Goal: Transaction & Acquisition: Purchase product/service

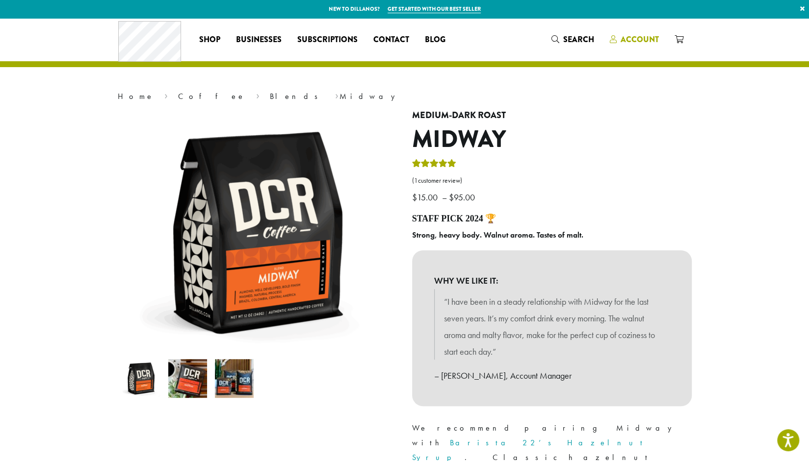
click at [641, 36] on span "Account" at bounding box center [639, 39] width 38 height 11
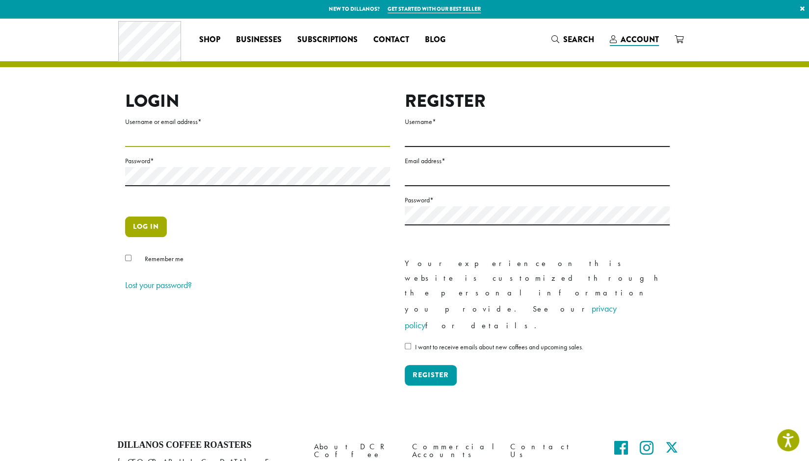
type input "**********"
click at [152, 227] on button "Log in" at bounding box center [146, 227] width 42 height 21
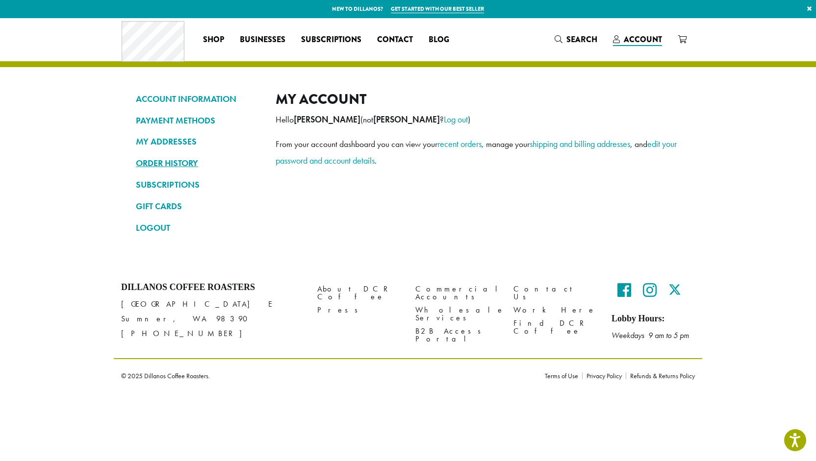
click at [170, 161] on link "ORDER HISTORY" at bounding box center [198, 163] width 125 height 17
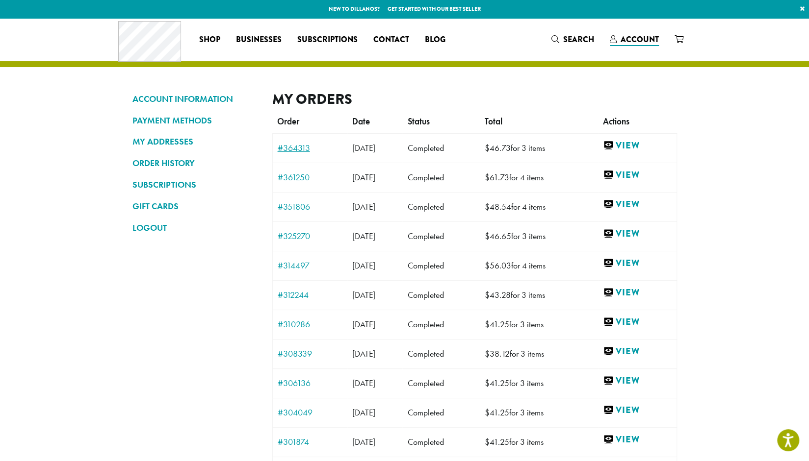
click at [291, 149] on link "#364313" at bounding box center [310, 148] width 65 height 9
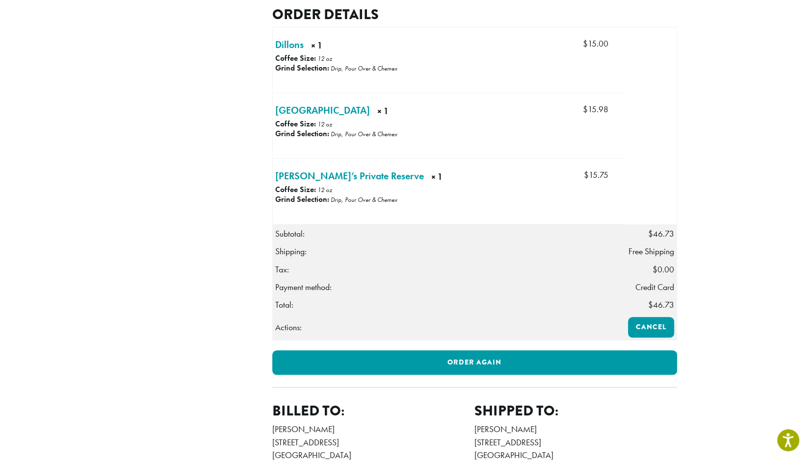
scroll to position [343, 0]
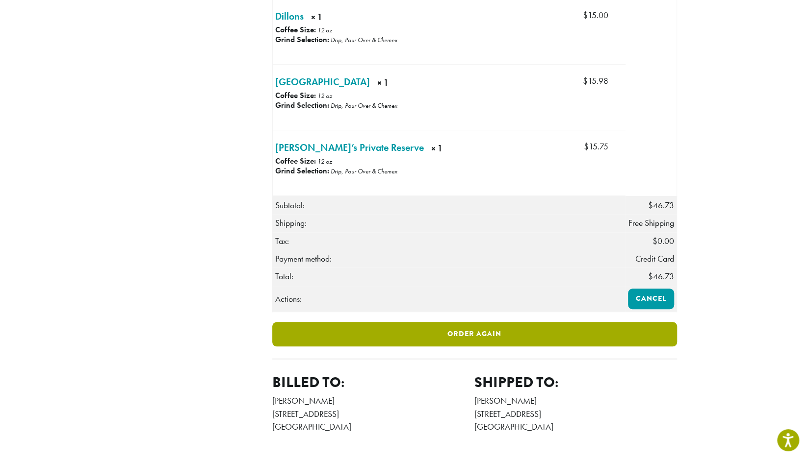
click at [414, 330] on link "Order again" at bounding box center [474, 334] width 405 height 25
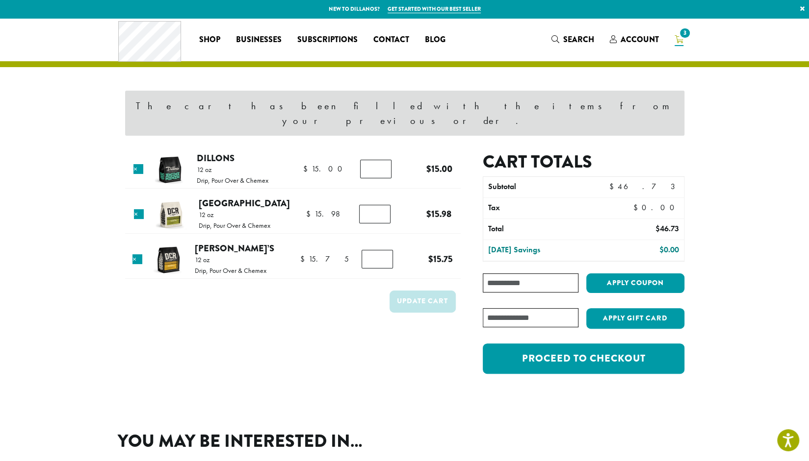
click at [376, 205] on input "*" at bounding box center [374, 214] width 31 height 19
type input "*"
click at [382, 205] on input "*" at bounding box center [374, 214] width 31 height 19
click at [422, 291] on button "Update cart" at bounding box center [422, 302] width 66 height 22
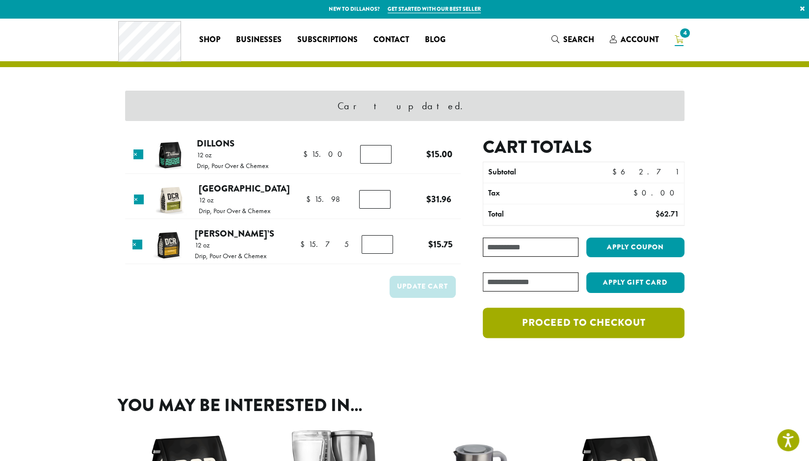
click at [587, 317] on link "Proceed to checkout" at bounding box center [582, 323] width 201 height 30
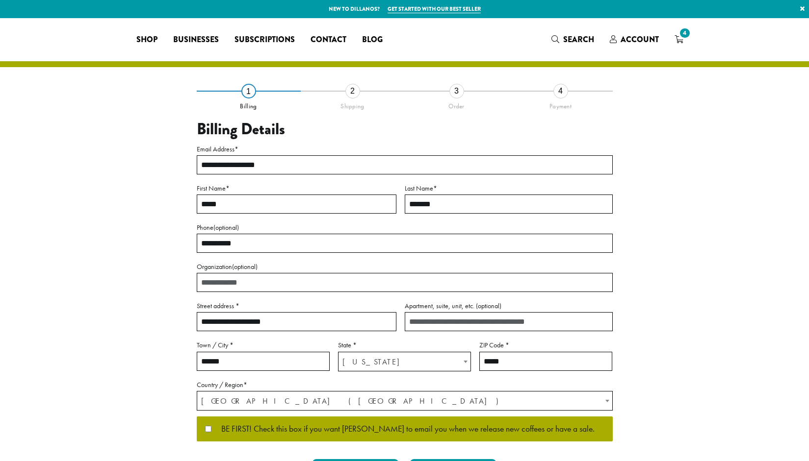
select select "**"
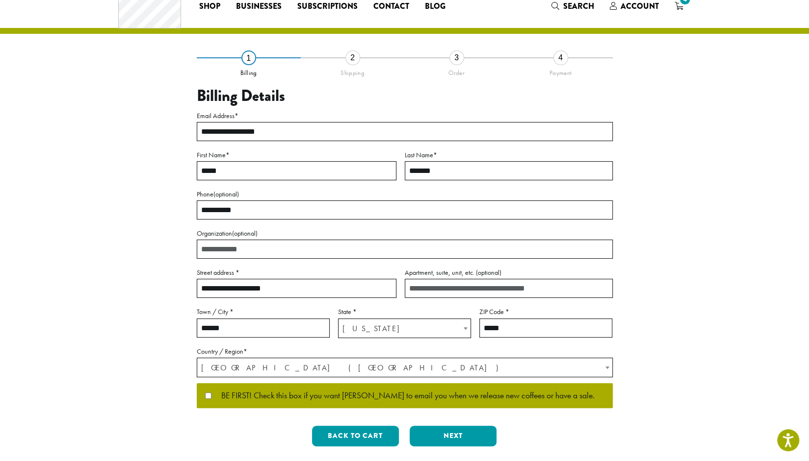
scroll to position [49, 0]
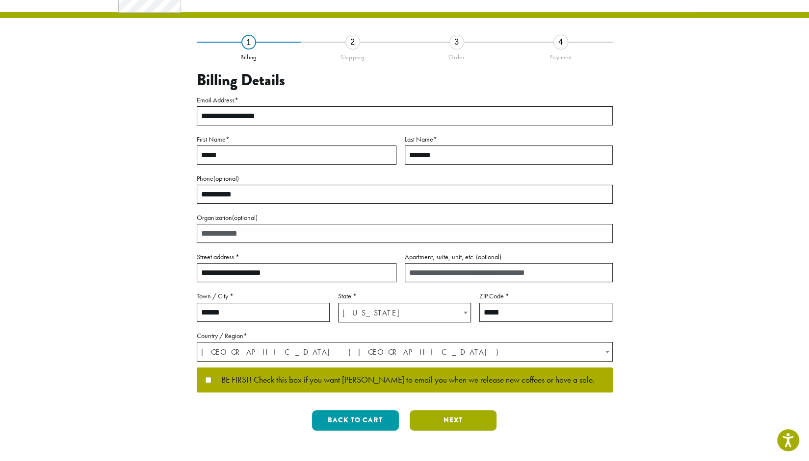
click at [451, 421] on button "Next" at bounding box center [452, 420] width 87 height 21
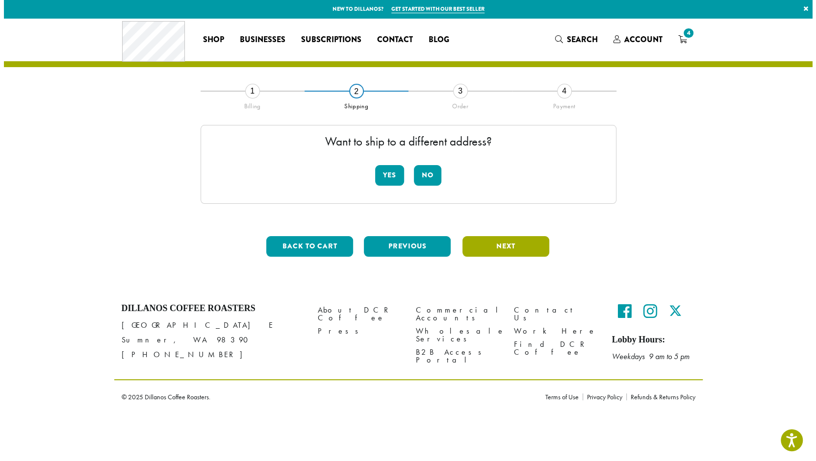
scroll to position [0, 0]
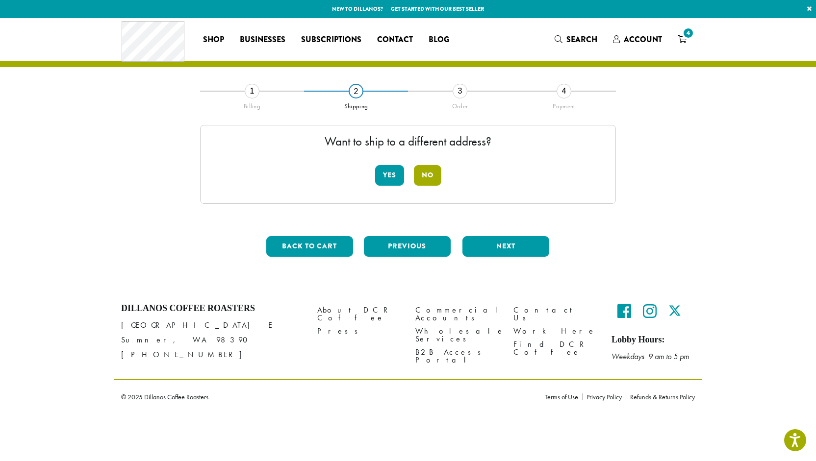
click at [435, 172] on button "No" at bounding box center [427, 175] width 27 height 21
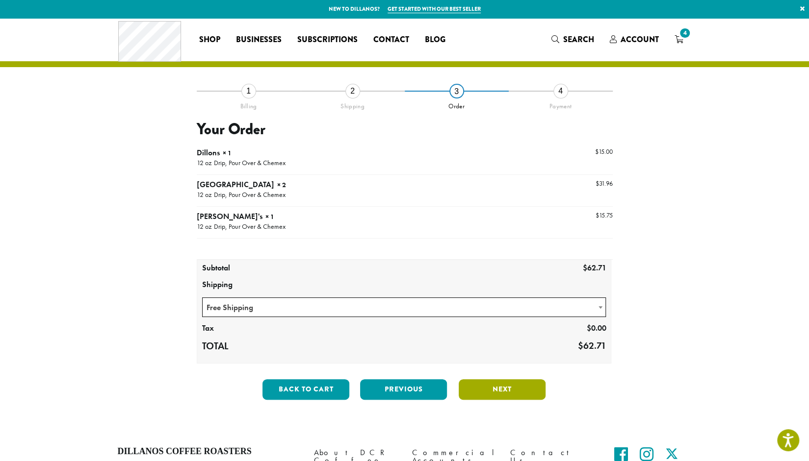
click at [477, 390] on button "Next" at bounding box center [501, 390] width 87 height 21
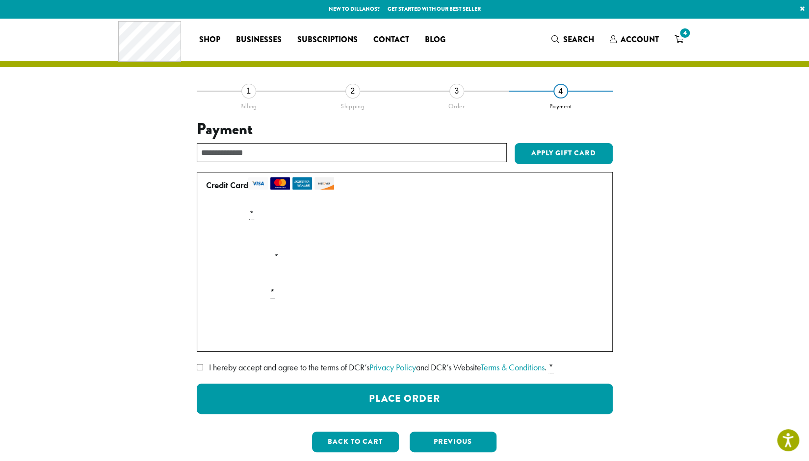
click at [198, 370] on label "I hereby accept and agree to the terms of DCR’s Privacy Policy and DCR’s Websit…" at bounding box center [405, 368] width 416 height 16
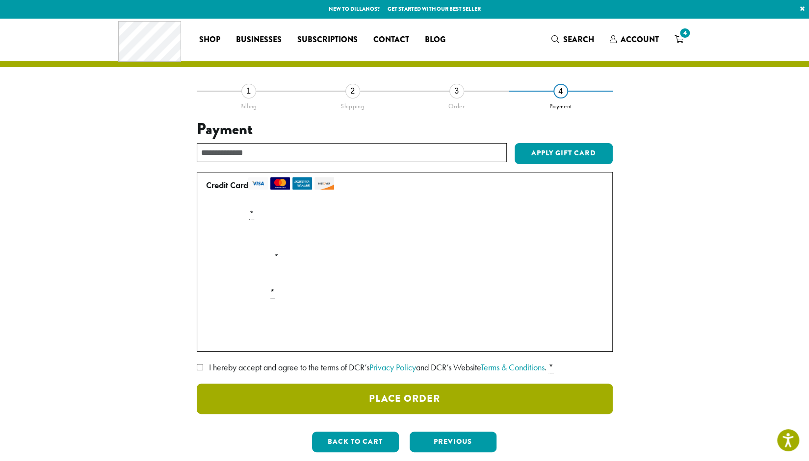
click at [392, 400] on button "Place Order" at bounding box center [405, 399] width 416 height 30
